Goal: Navigation & Orientation: Find specific page/section

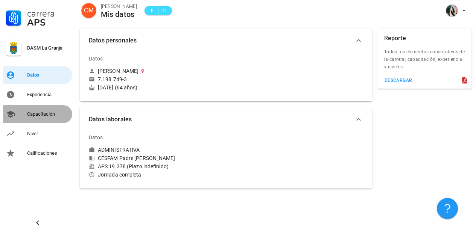
click at [35, 114] on div "Capacitación" at bounding box center [48, 114] width 42 height 6
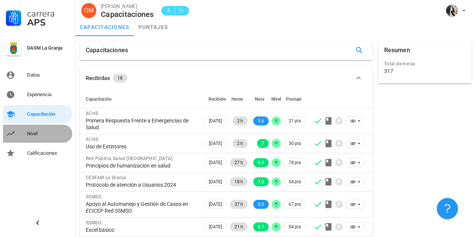
click at [32, 131] on div "Nivel" at bounding box center [48, 134] width 42 height 12
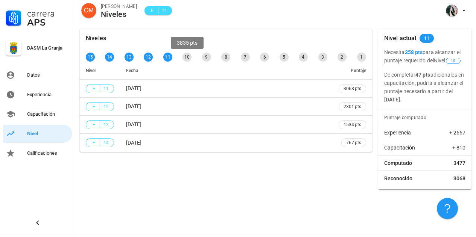
click at [189, 58] on div "10" at bounding box center [187, 57] width 9 height 9
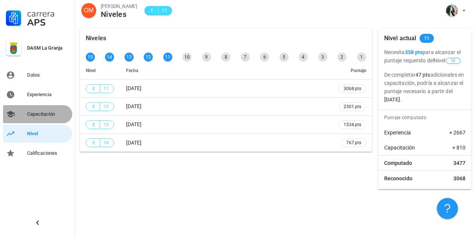
click at [38, 112] on div "Capacitación" at bounding box center [48, 114] width 42 height 6
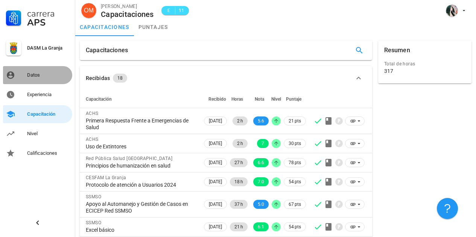
click at [36, 73] on div "Datos" at bounding box center [48, 75] width 42 height 6
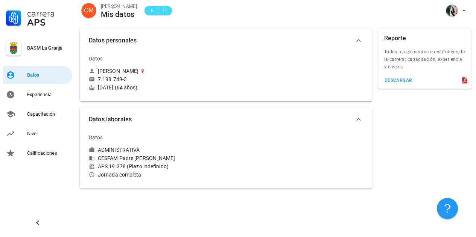
click at [359, 118] on icon "button" at bounding box center [358, 119] width 9 height 9
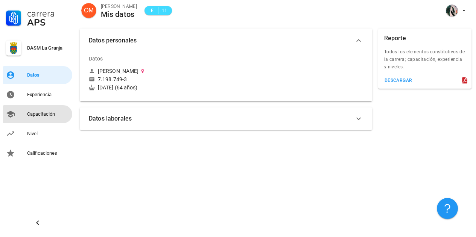
click at [40, 116] on div "Capacitación" at bounding box center [48, 114] width 42 height 6
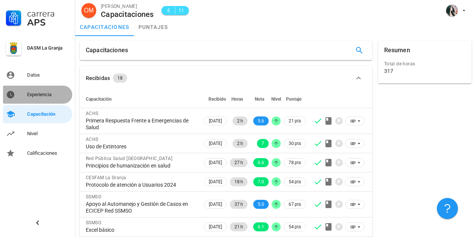
click at [40, 94] on div "Experiencia" at bounding box center [48, 95] width 42 height 6
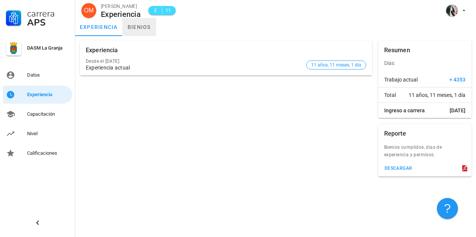
click at [141, 26] on link "bienios" at bounding box center [139, 27] width 34 height 18
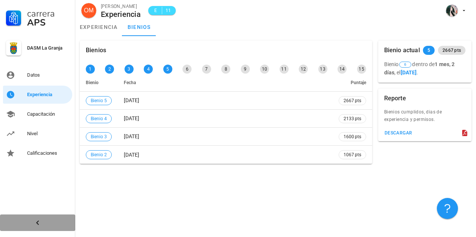
click at [38, 224] on icon "button" at bounding box center [37, 223] width 3 height 5
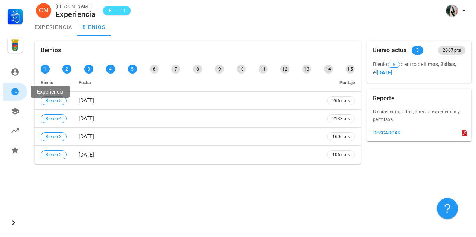
click at [16, 91] on icon at bounding box center [15, 92] width 8 height 8
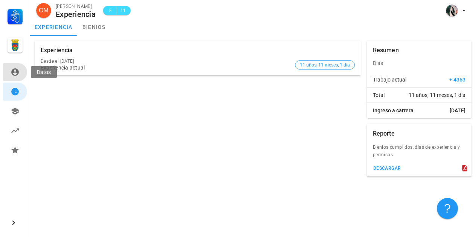
click at [17, 71] on icon at bounding box center [15, 72] width 8 height 8
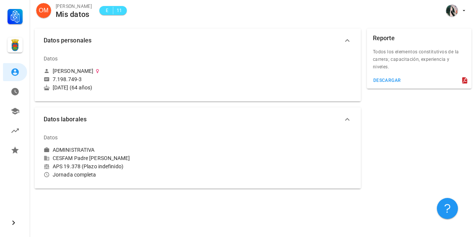
click at [18, 44] on div at bounding box center [15, 45] width 15 height 15
click at [14, 44] on div at bounding box center [15, 45] width 15 height 15
click at [15, 15] on icon at bounding box center [15, 16] width 15 height 15
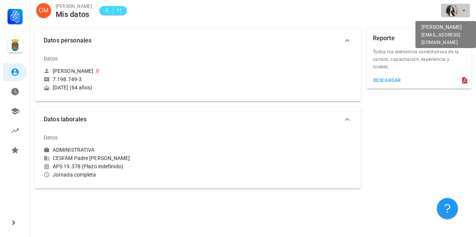
click at [463, 8] on icon "button" at bounding box center [464, 11] width 6 height 6
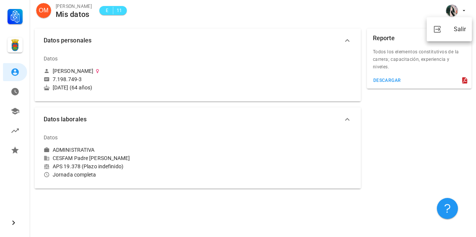
click at [324, 13] on div "OM [PERSON_NAME] Mis datos E 11" at bounding box center [253, 12] width 446 height 24
